Goal: Task Accomplishment & Management: Use online tool/utility

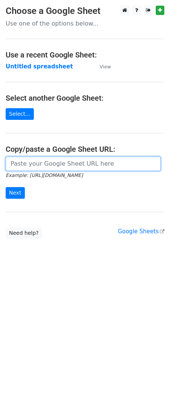
drag, startPoint x: 35, startPoint y: 166, endPoint x: 23, endPoint y: 181, distance: 19.5
click at [35, 166] on input "url" at bounding box center [83, 164] width 155 height 14
paste input "https://docs.google.com/spreadsheets/d/1HHTosMQj-E1AVfIGsclWZVRF8Daisv1glGlT-9V…"
type input "https://docs.google.com/spreadsheets/d/1HHTosMQj-E1AVfIGsclWZVRF8Daisv1glGlT-9V…"
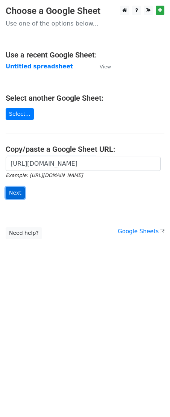
scroll to position [0, 0]
click at [14, 192] on input "Next" at bounding box center [15, 193] width 19 height 12
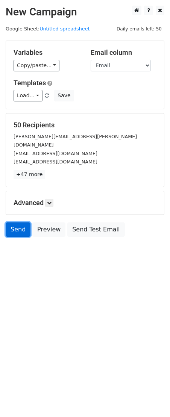
click at [17, 223] on link "Send" at bounding box center [18, 229] width 25 height 14
